Goal: Find specific page/section: Find specific page/section

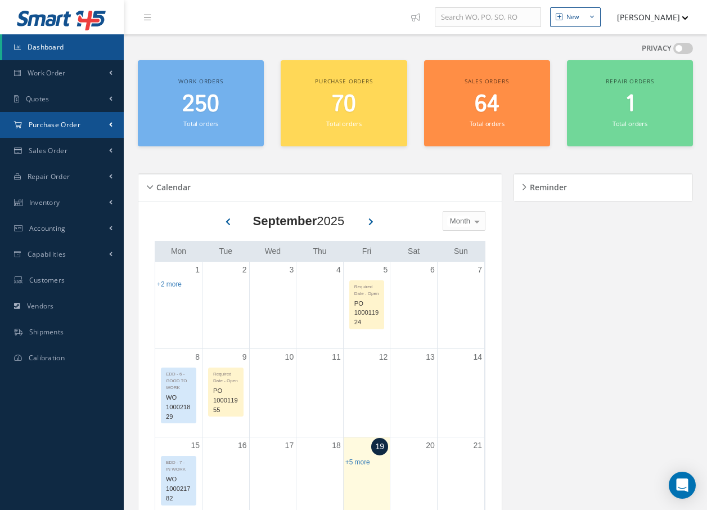
click at [59, 123] on span "Purchase Order" at bounding box center [55, 125] width 52 height 10
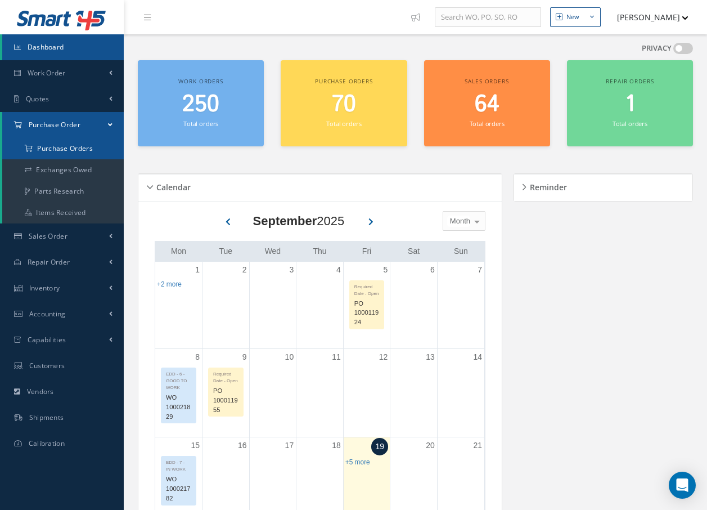
click at [63, 147] on a=1&status_id=2&status_id=3&status_id=5&collapsedFilters"] "Purchase Orders" at bounding box center [63, 148] width 122 height 21
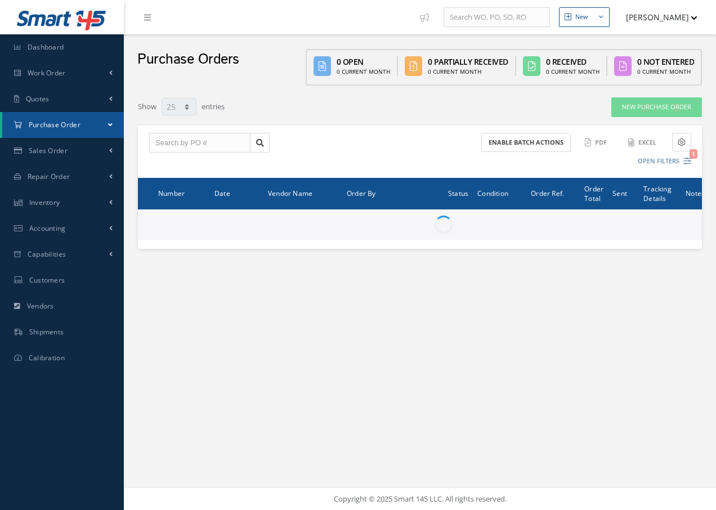
select select "25"
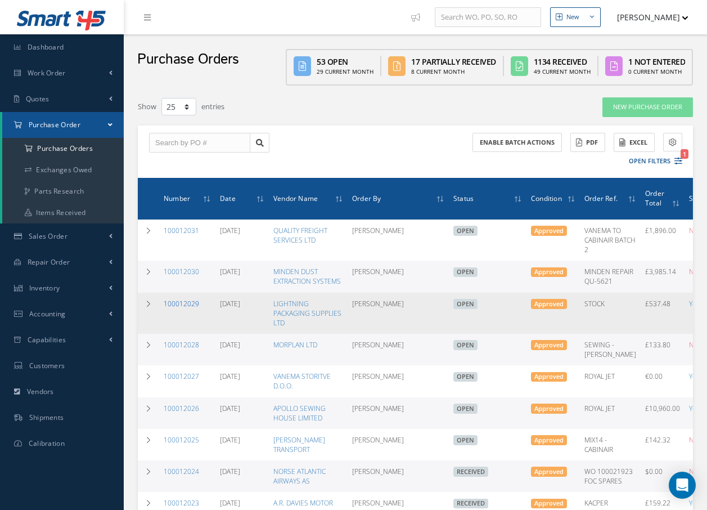
click at [181, 308] on link "100012029" at bounding box center [181, 304] width 35 height 10
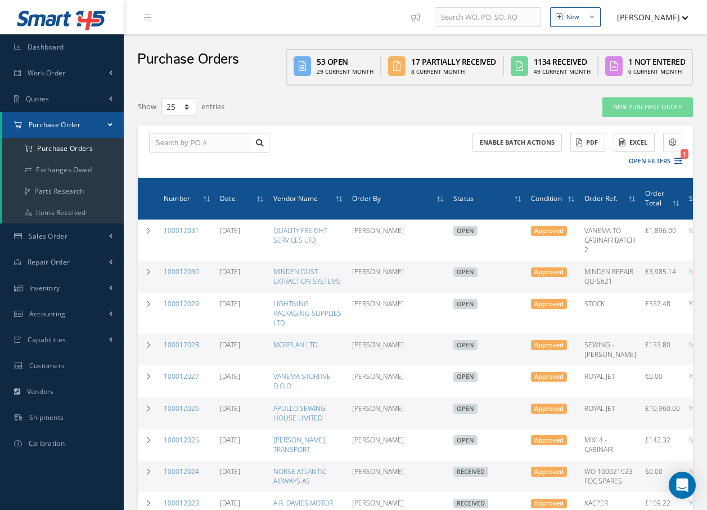
select select "25"
click at [174, 270] on link "100012030" at bounding box center [181, 272] width 35 height 10
select select "25"
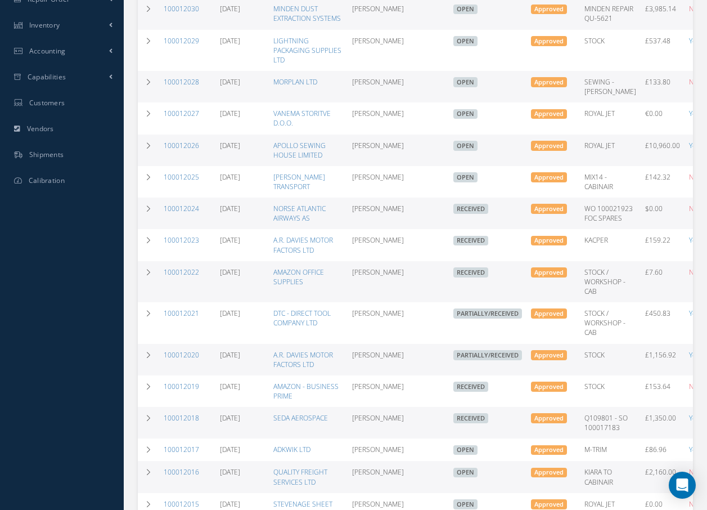
scroll to position [281, 0]
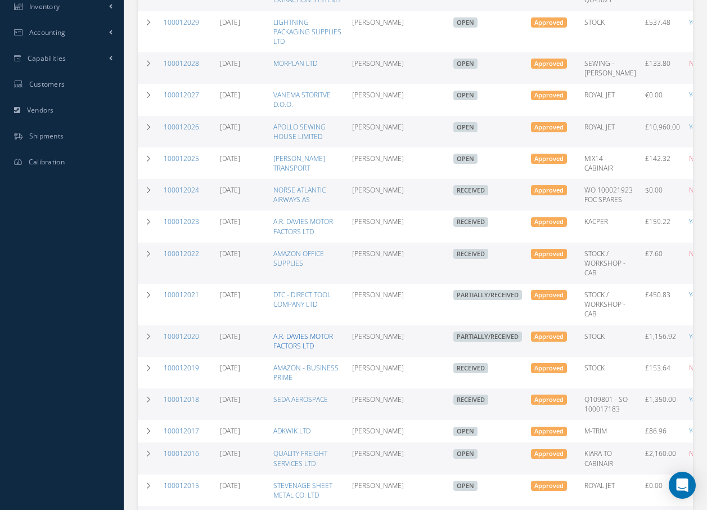
click at [294, 351] on link "A.R. DAVIES MOTOR FACTORS LTD" at bounding box center [304, 341] width 60 height 19
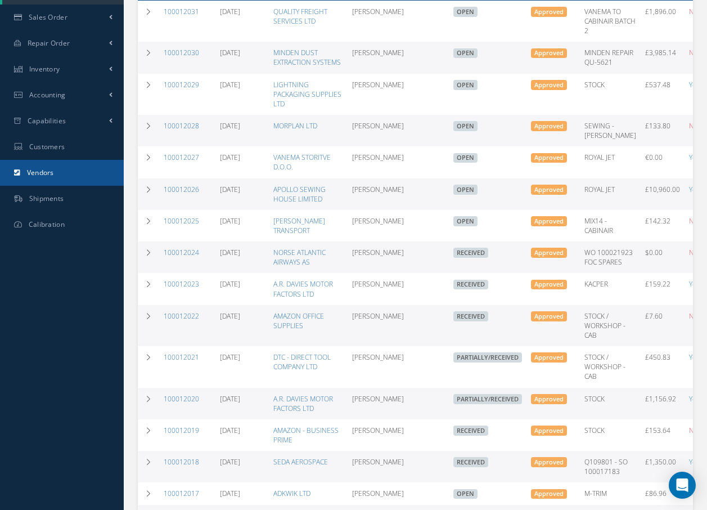
scroll to position [0, 0]
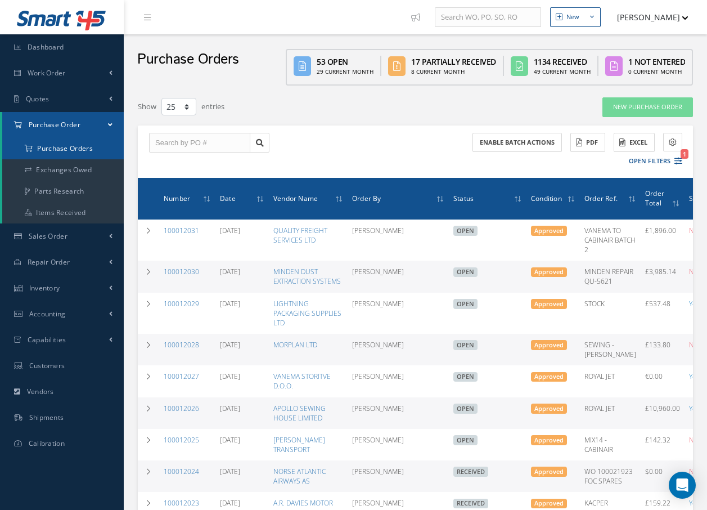
click at [55, 151] on a=1&status_id=2&status_id=3&status_id=5&collapsedFilters"] "Purchase Orders" at bounding box center [63, 148] width 122 height 21
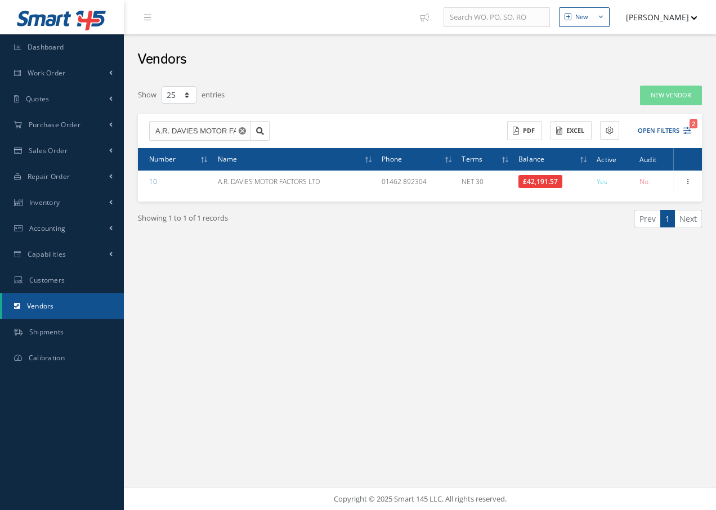
select select "25"
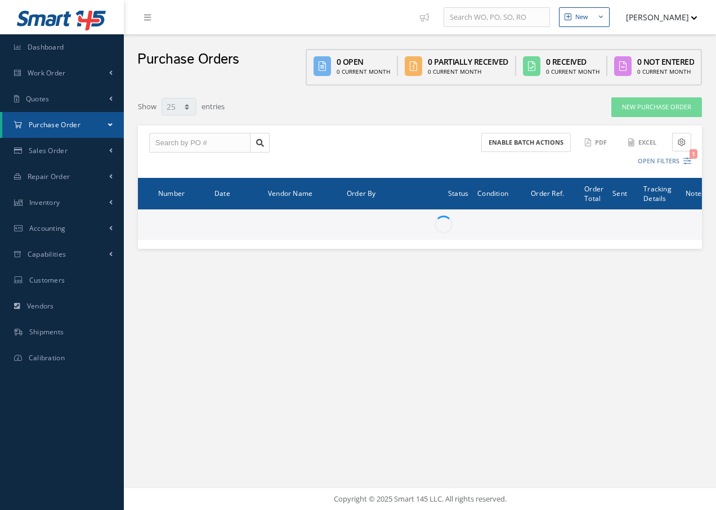
select select "25"
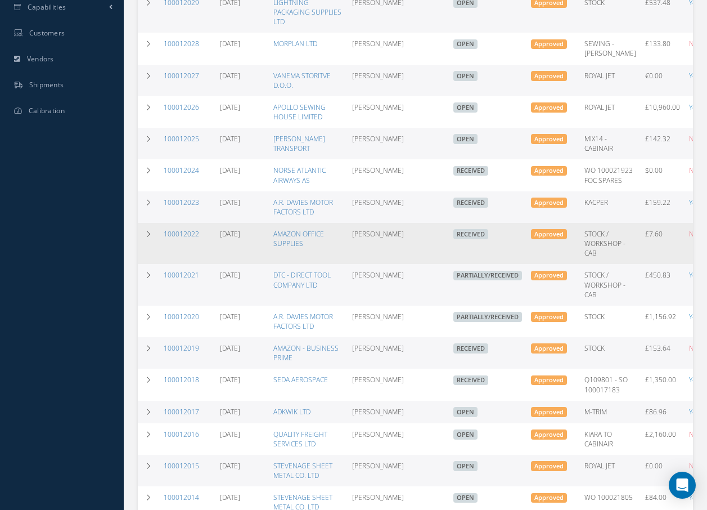
scroll to position [394, 0]
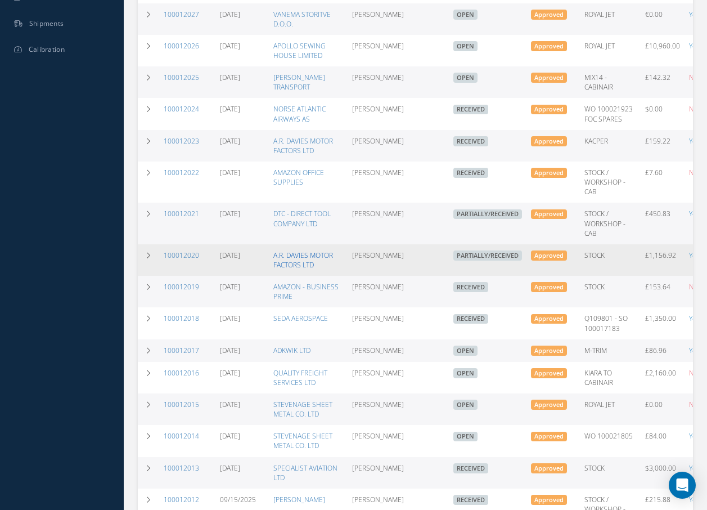
click at [298, 270] on link "A.R. DAVIES MOTOR FACTORS LTD" at bounding box center [304, 259] width 60 height 19
click at [174, 260] on link "100012020" at bounding box center [181, 255] width 35 height 10
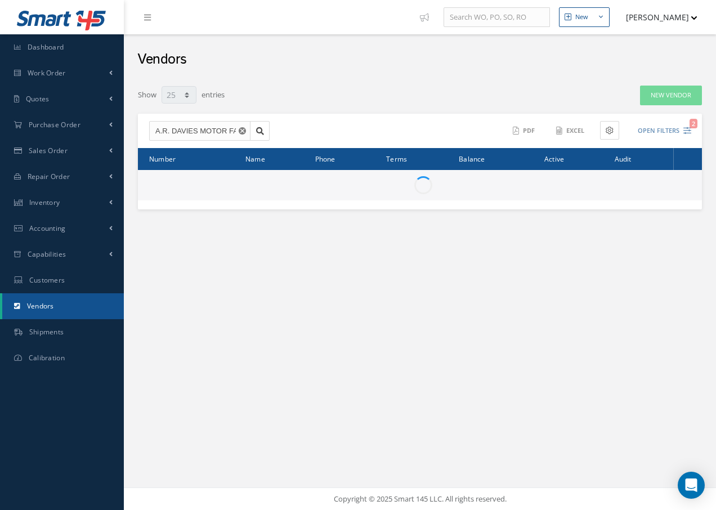
select select "25"
